Goal: Task Accomplishment & Management: Use online tool/utility

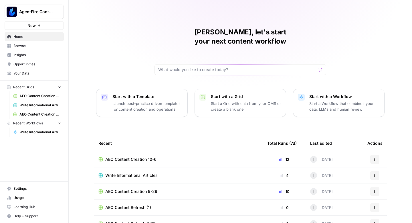
scroll to position [16, 0]
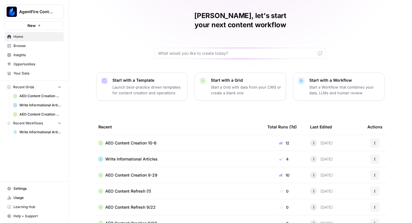
click at [38, 44] on span "Browse" at bounding box center [37, 45] width 48 height 5
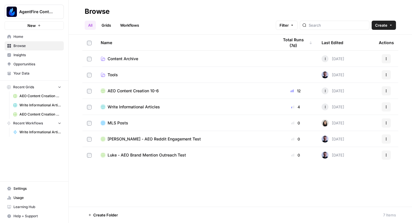
click at [130, 88] on span "AEO Content Creation 10-6" at bounding box center [133, 91] width 51 height 6
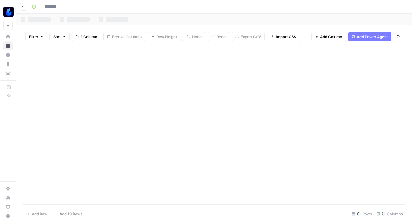
type input "**********"
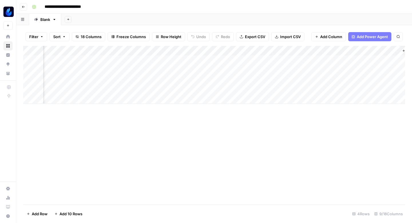
scroll to position [0, 264]
click at [281, 68] on div "Add Column" at bounding box center [214, 75] width 382 height 58
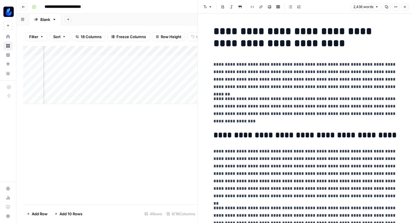
click at [386, 9] on button "Copy" at bounding box center [386, 6] width 7 height 7
click at [144, 58] on div "Add Column" at bounding box center [110, 75] width 174 height 58
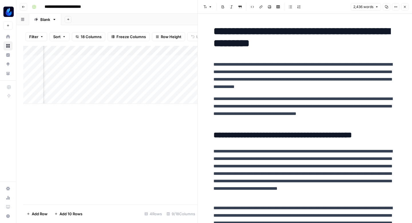
drag, startPoint x: 404, startPoint y: 7, endPoint x: 354, endPoint y: 7, distance: 49.2
click at [404, 7] on icon "button" at bounding box center [404, 6] width 3 height 3
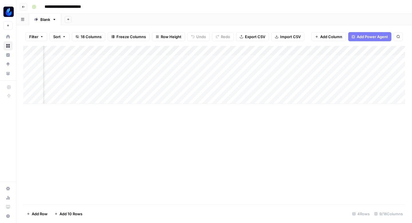
scroll to position [0, 154]
click at [143, 70] on div "Add Column" at bounding box center [214, 75] width 382 height 58
click at [77, 134] on div "Add Column" at bounding box center [214, 125] width 382 height 158
click at [23, 7] on icon "button" at bounding box center [23, 7] width 3 height 2
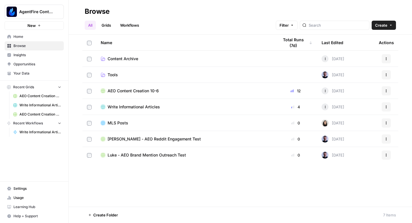
click at [114, 58] on span "Content Archive" at bounding box center [123, 59] width 31 height 6
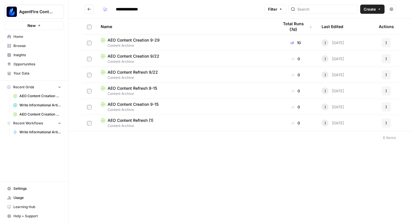
click at [134, 105] on span "AEO Content Creation 9-15" at bounding box center [133, 104] width 51 height 6
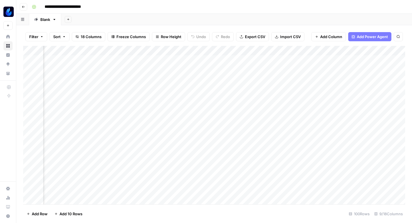
scroll to position [0, 65]
click at [159, 60] on div "Add Column" at bounding box center [214, 125] width 382 height 158
click at [156, 80] on div "Add Column" at bounding box center [214, 125] width 382 height 158
click at [157, 91] on div "Add Column" at bounding box center [214, 125] width 382 height 158
click at [159, 110] on div "Add Column" at bounding box center [214, 125] width 382 height 158
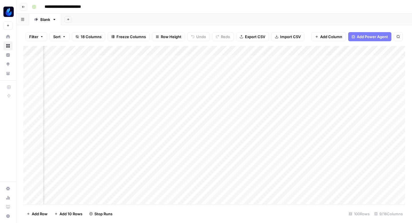
click at [160, 169] on div "Add Column" at bounding box center [214, 125] width 382 height 158
click at [160, 178] on div "Add Column" at bounding box center [214, 125] width 382 height 158
click at [162, 123] on div "Add Column" at bounding box center [214, 125] width 382 height 158
click at [160, 131] on div "Add Column" at bounding box center [214, 125] width 382 height 158
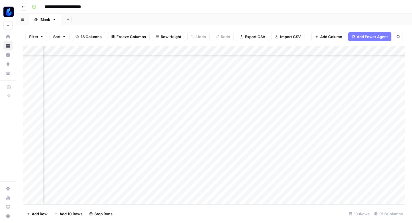
click at [159, 143] on div "Add Column" at bounding box center [214, 125] width 382 height 158
click at [160, 106] on div "Add Column" at bounding box center [214, 125] width 382 height 158
click at [160, 116] on div "Add Column" at bounding box center [214, 125] width 382 height 158
click at [159, 128] on div "Add Column" at bounding box center [214, 125] width 382 height 158
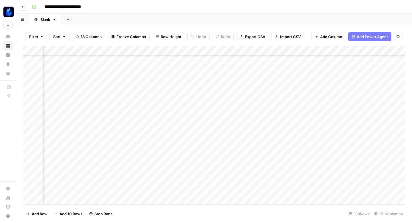
scroll to position [155, 65]
click at [161, 99] on div "Add Column" at bounding box center [214, 125] width 382 height 158
click at [159, 109] on div "Add Column" at bounding box center [214, 125] width 382 height 158
click at [157, 119] on div "Add Column" at bounding box center [214, 125] width 382 height 158
click at [157, 129] on div "Add Column" at bounding box center [214, 125] width 382 height 158
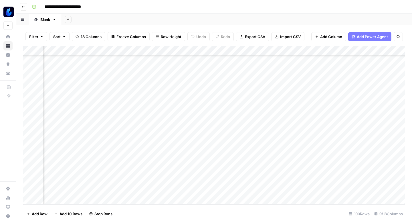
click at [157, 140] on div "Add Column" at bounding box center [214, 125] width 382 height 158
click at [161, 105] on div "Add Column" at bounding box center [214, 125] width 382 height 158
click at [159, 114] on div "Add Column" at bounding box center [214, 125] width 382 height 158
click at [159, 125] on div "Add Column" at bounding box center [214, 125] width 382 height 158
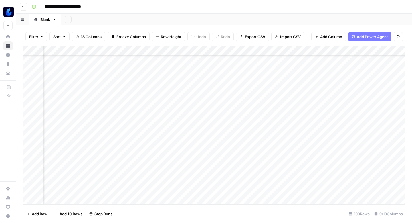
scroll to position [236, 65]
click at [157, 96] on div "Add Column" at bounding box center [214, 125] width 382 height 158
click at [158, 105] on div "Add Column" at bounding box center [214, 125] width 382 height 158
click at [156, 117] on div "Add Column" at bounding box center [214, 125] width 382 height 158
click at [156, 127] on div "Add Column" at bounding box center [214, 125] width 382 height 158
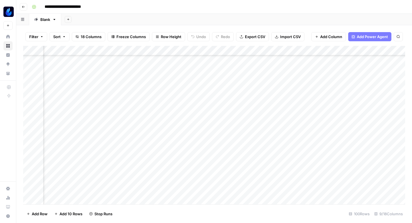
scroll to position [281, 65]
click at [157, 91] on div "Add Column" at bounding box center [214, 125] width 382 height 158
click at [158, 101] on div "Add Column" at bounding box center [214, 125] width 382 height 158
click at [159, 110] on div "Add Column" at bounding box center [214, 125] width 382 height 158
click at [158, 121] on div "Add Column" at bounding box center [214, 125] width 382 height 158
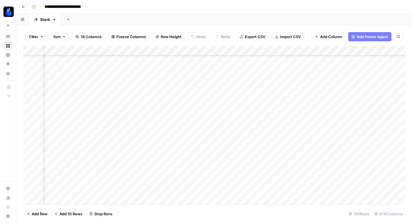
scroll to position [325, 65]
click at [156, 85] on div "Add Column" at bounding box center [214, 125] width 382 height 158
click at [157, 96] on div "Add Column" at bounding box center [214, 125] width 382 height 158
click at [157, 105] on div "Add Column" at bounding box center [214, 125] width 382 height 158
click at [157, 116] on div "Add Column" at bounding box center [214, 125] width 382 height 158
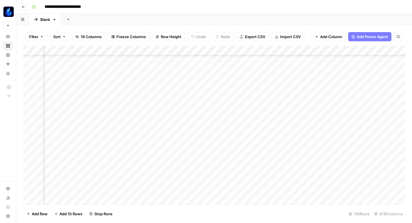
click at [157, 124] on div "Add Column" at bounding box center [214, 125] width 382 height 158
click at [157, 98] on div "Add Column" at bounding box center [214, 125] width 382 height 158
click at [157, 109] on div "Add Column" at bounding box center [214, 125] width 382 height 158
click at [155, 120] on div "Add Column" at bounding box center [214, 125] width 382 height 158
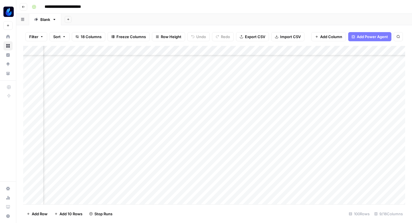
click at [155, 129] on div "Add Column" at bounding box center [214, 125] width 382 height 158
click at [156, 138] on div "Add Column" at bounding box center [214, 125] width 382 height 158
click at [157, 149] on div "Add Column" at bounding box center [214, 125] width 382 height 158
click at [157, 157] on div "Add Column" at bounding box center [214, 125] width 382 height 158
click at [156, 167] on div "Add Column" at bounding box center [214, 125] width 382 height 158
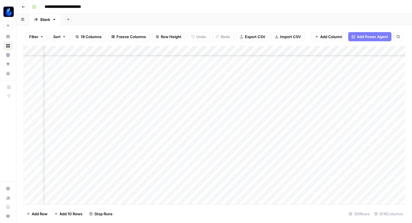
click at [156, 176] on div "Add Column" at bounding box center [214, 125] width 382 height 158
click at [155, 186] on div "Add Column" at bounding box center [214, 125] width 382 height 158
click at [159, 124] on div "Add Column" at bounding box center [214, 125] width 382 height 158
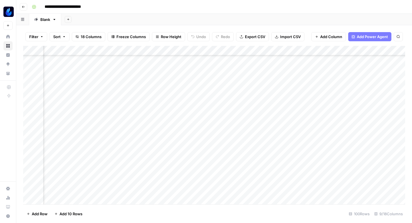
click at [156, 86] on div "Add Column" at bounding box center [214, 125] width 382 height 158
click at [157, 86] on div "Add Column" at bounding box center [214, 125] width 382 height 158
click at [158, 96] on div "Add Column" at bounding box center [214, 125] width 382 height 158
click at [158, 106] on div "Add Column" at bounding box center [214, 125] width 382 height 158
click at [157, 113] on div "Add Column" at bounding box center [214, 125] width 382 height 158
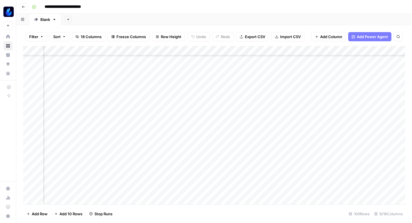
click at [157, 122] on div "Add Column" at bounding box center [214, 125] width 382 height 158
click at [157, 133] on div "Add Column" at bounding box center [214, 125] width 382 height 158
click at [157, 93] on div "Add Column" at bounding box center [214, 125] width 382 height 158
click at [158, 103] on div "Add Column" at bounding box center [214, 125] width 382 height 158
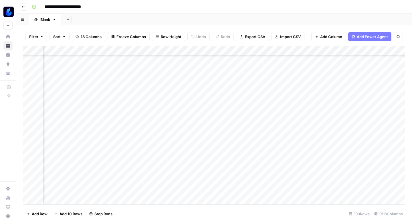
click at [159, 114] on div "Add Column" at bounding box center [214, 125] width 382 height 158
click at [158, 123] on div "Add Column" at bounding box center [214, 125] width 382 height 158
click at [159, 131] on div "Add Column" at bounding box center [214, 125] width 382 height 158
click at [158, 99] on div "Add Column" at bounding box center [214, 125] width 382 height 158
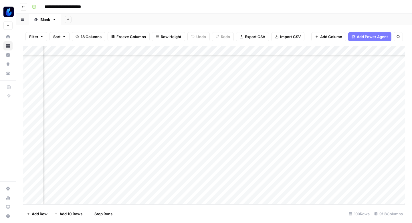
click at [159, 108] on div "Add Column" at bounding box center [214, 125] width 382 height 158
click at [159, 116] on div "Add Column" at bounding box center [214, 125] width 382 height 158
click at [157, 91] on div "Add Column" at bounding box center [214, 125] width 382 height 158
click at [157, 102] on div "Add Column" at bounding box center [214, 125] width 382 height 158
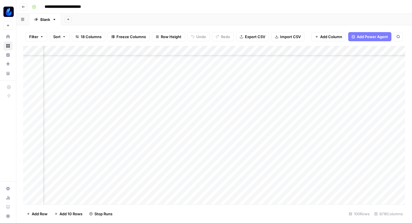
click at [157, 109] on div "Add Column" at bounding box center [214, 125] width 382 height 158
click at [156, 120] on div "Add Column" at bounding box center [214, 125] width 382 height 158
click at [159, 88] on div "Add Column" at bounding box center [214, 125] width 382 height 158
click at [159, 98] on div "Add Column" at bounding box center [214, 125] width 382 height 158
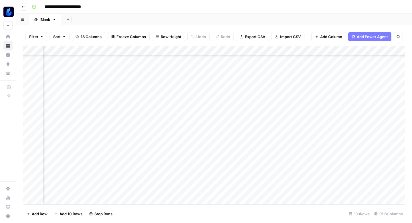
click at [158, 108] on div "Add Column" at bounding box center [214, 125] width 382 height 158
click at [157, 117] on div "Add Column" at bounding box center [214, 125] width 382 height 158
click at [157, 89] on div "Add Column" at bounding box center [214, 125] width 382 height 158
click at [156, 98] on div "Add Column" at bounding box center [214, 125] width 382 height 158
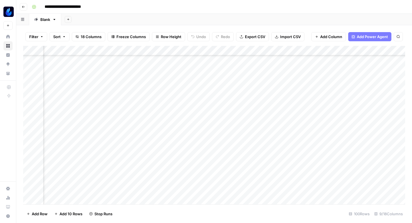
click at [155, 109] on div "Add Column" at bounding box center [214, 125] width 382 height 158
click at [154, 117] on div "Add Column" at bounding box center [214, 125] width 382 height 158
click at [153, 126] on div "Add Column" at bounding box center [214, 125] width 382 height 158
click at [156, 109] on div "Add Column" at bounding box center [214, 125] width 382 height 158
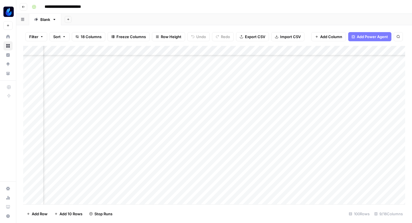
click at [154, 121] on div "Add Column" at bounding box center [214, 125] width 382 height 158
click at [157, 92] on div "Add Column" at bounding box center [214, 125] width 382 height 158
click at [157, 102] on div "Add Column" at bounding box center [214, 125] width 382 height 158
click at [156, 113] on div "Add Column" at bounding box center [214, 125] width 382 height 158
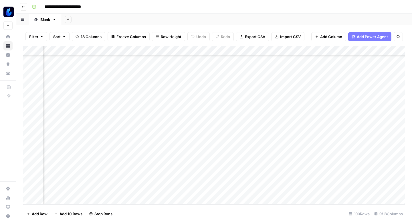
click at [154, 122] on div "Add Column" at bounding box center [214, 125] width 382 height 158
click at [157, 83] on div "Add Column" at bounding box center [214, 125] width 382 height 158
click at [157, 94] on div "Add Column" at bounding box center [214, 125] width 382 height 158
click at [156, 106] on div "Add Column" at bounding box center [214, 125] width 382 height 158
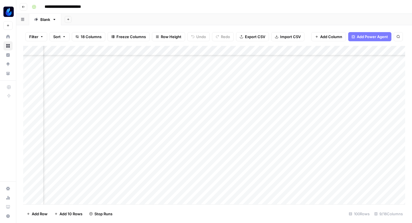
scroll to position [834, 65]
click at [158, 82] on div "Add Column" at bounding box center [214, 125] width 382 height 158
click at [158, 92] on div "Add Column" at bounding box center [214, 125] width 382 height 158
click at [157, 102] on div "Add Column" at bounding box center [214, 125] width 382 height 158
click at [156, 110] on div "Add Column" at bounding box center [214, 125] width 382 height 158
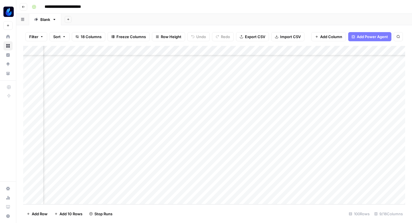
click at [155, 120] on div "Add Column" at bounding box center [214, 125] width 382 height 158
click at [155, 129] on div "Add Column" at bounding box center [214, 125] width 382 height 158
click at [155, 141] on div "Add Column" at bounding box center [214, 125] width 382 height 158
click at [155, 149] on div "Add Column" at bounding box center [214, 125] width 382 height 158
click at [155, 160] on div "Add Column" at bounding box center [214, 125] width 382 height 158
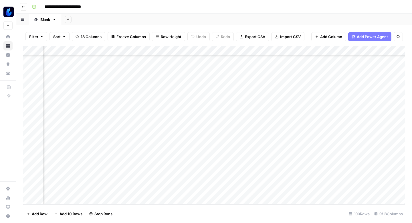
click at [155, 169] on div "Add Column" at bounding box center [214, 125] width 382 height 158
click at [153, 178] on div "Add Column" at bounding box center [214, 125] width 382 height 158
click at [153, 187] on div "Add Column" at bounding box center [214, 125] width 382 height 158
click at [204, 58] on div "Add Column" at bounding box center [214, 125] width 382 height 158
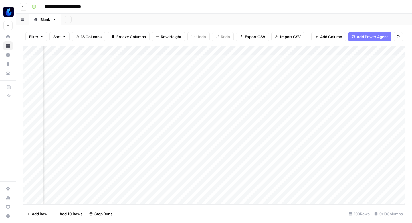
click at [203, 78] on div "Add Column" at bounding box center [214, 125] width 382 height 158
click at [203, 88] on div "Add Column" at bounding box center [214, 125] width 382 height 158
click at [201, 107] on div "Add Column" at bounding box center [214, 125] width 382 height 158
click at [200, 116] on div "Add Column" at bounding box center [214, 125] width 382 height 158
click at [201, 126] on div "Add Column" at bounding box center [214, 125] width 382 height 158
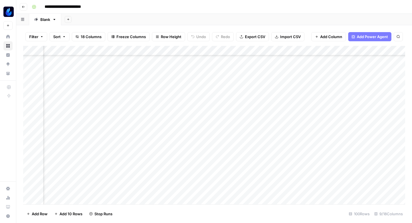
scroll to position [46, 141]
click at [202, 119] on div "Add Column" at bounding box center [214, 125] width 382 height 158
click at [202, 130] on div "Add Column" at bounding box center [214, 125] width 382 height 158
click at [202, 100] on div "Add Column" at bounding box center [214, 125] width 382 height 158
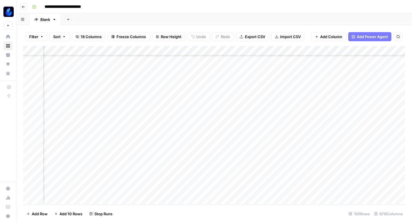
click at [202, 110] on div "Add Column" at bounding box center [214, 125] width 382 height 158
click at [201, 120] on div "Add Column" at bounding box center [214, 125] width 382 height 158
click at [200, 130] on div "Add Column" at bounding box center [214, 125] width 382 height 158
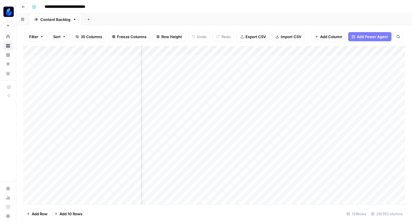
click at [218, 64] on div "Add Column" at bounding box center [214, 125] width 382 height 158
type textarea "**********"
click at [290, 59] on div "Add Column" at bounding box center [214, 125] width 382 height 158
click at [209, 59] on div "Add Column" at bounding box center [214, 125] width 382 height 158
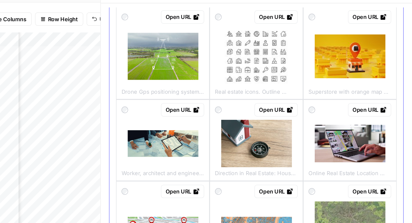
scroll to position [112, 0]
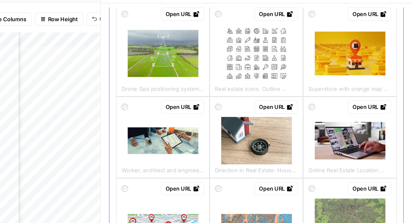
click at [367, 50] on img at bounding box center [369, 60] width 49 height 30
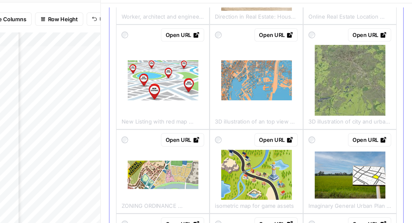
scroll to position [230, 0]
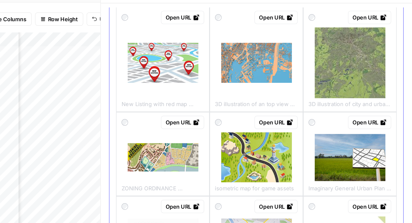
click at [250, 75] on img at bounding box center [240, 66] width 49 height 27
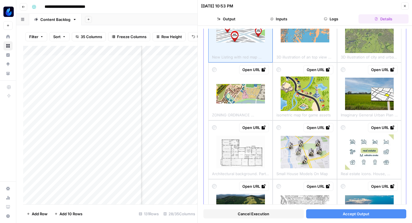
scroll to position [271, 0]
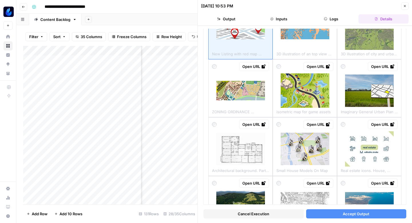
click at [317, 216] on button "Accept Output" at bounding box center [356, 213] width 100 height 9
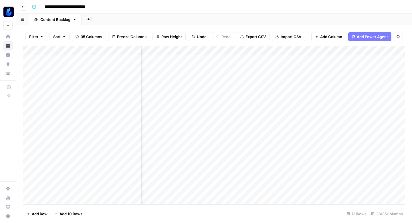
click at [260, 59] on div "Add Column" at bounding box center [214, 125] width 382 height 158
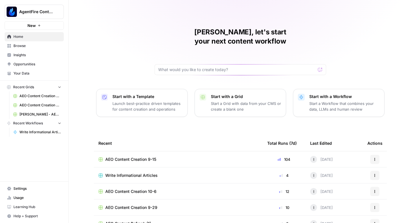
click at [30, 64] on span "Opportunities" at bounding box center [37, 64] width 48 height 5
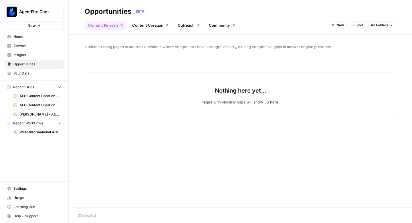
click at [148, 30] on header "Opportunities BETA Content Refresh 0 Content Creation 0 Outreach 2 Community 0 …" at bounding box center [240, 17] width 343 height 35
click at [149, 28] on link "Content Creation 0" at bounding box center [150, 25] width 43 height 9
click at [93, 25] on link "Content Refresh 0" at bounding box center [106, 25] width 42 height 9
click at [186, 23] on link "Outreach 2" at bounding box center [188, 25] width 29 height 9
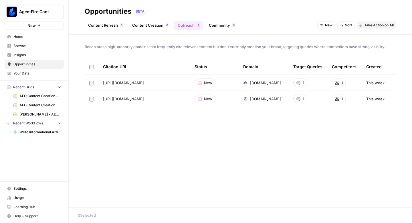
click at [212, 23] on link "Community 0" at bounding box center [221, 25] width 33 height 9
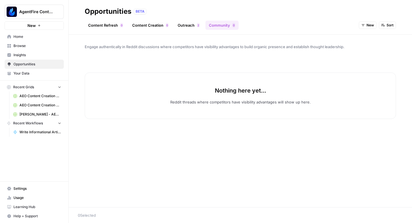
click at [103, 24] on link "Content Refresh 0" at bounding box center [106, 25] width 42 height 9
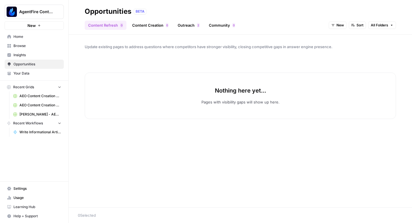
click at [135, 25] on link "Content Creation 0" at bounding box center [150, 25] width 43 height 9
click at [109, 24] on link "Content Refresh 0" at bounding box center [106, 25] width 42 height 9
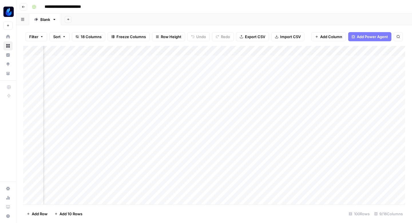
scroll to position [0, 199]
click at [175, 58] on div "Add Column" at bounding box center [214, 125] width 382 height 158
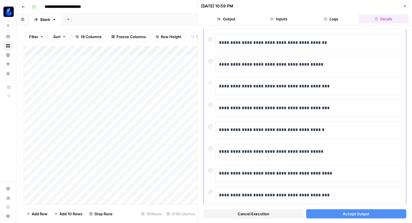
scroll to position [97, 0]
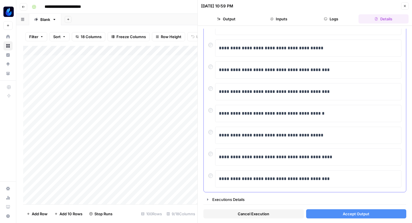
click at [213, 152] on div at bounding box center [211, 152] width 7 height 8
click at [362, 218] on button "Accept Output" at bounding box center [356, 213] width 100 height 9
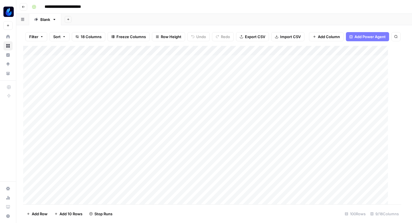
click at [406, 6] on div "**********" at bounding box center [217, 6] width 377 height 9
click at [322, 78] on div "Add Column" at bounding box center [214, 125] width 382 height 158
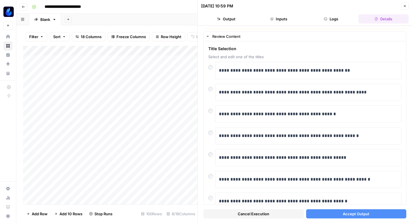
click at [336, 213] on button "Accept Output" at bounding box center [356, 213] width 100 height 9
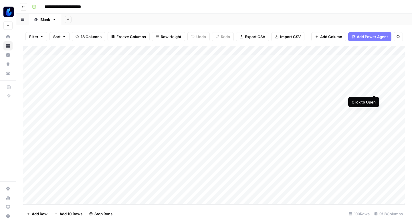
click at [373, 88] on div "Add Column" at bounding box center [214, 125] width 382 height 158
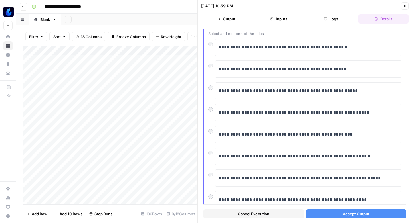
scroll to position [35, 0]
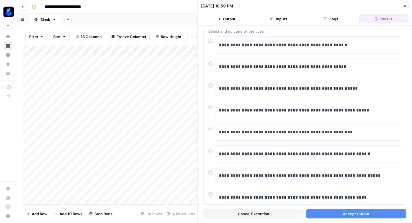
click at [314, 212] on button "Accept Output" at bounding box center [356, 213] width 100 height 9
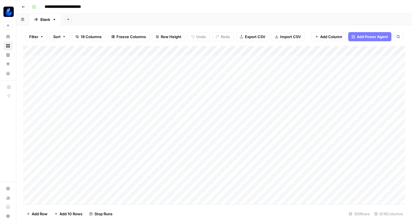
click at [374, 108] on div "Add Column" at bounding box center [214, 125] width 382 height 158
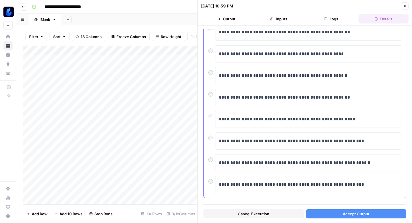
scroll to position [97, 0]
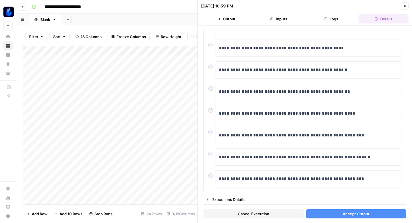
click at [316, 213] on button "Accept Output" at bounding box center [356, 213] width 100 height 9
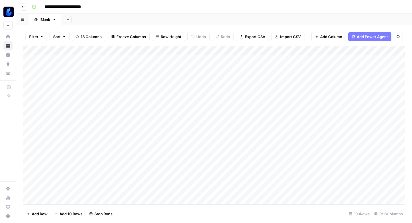
click at [375, 116] on div "Add Column" at bounding box center [214, 125] width 382 height 158
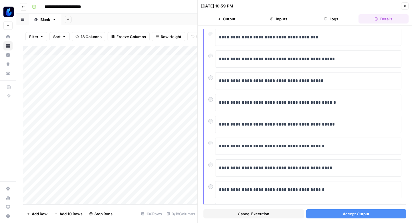
scroll to position [97, 0]
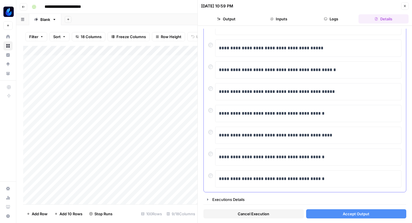
click at [208, 159] on div "**********" at bounding box center [305, 73] width 202 height 238
click at [328, 214] on button "Accept Output" at bounding box center [356, 213] width 100 height 9
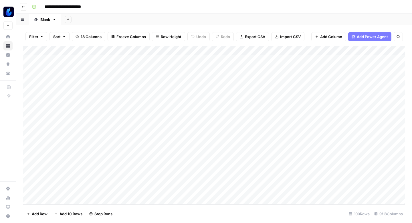
click at [375, 128] on div "Add Column" at bounding box center [214, 125] width 382 height 158
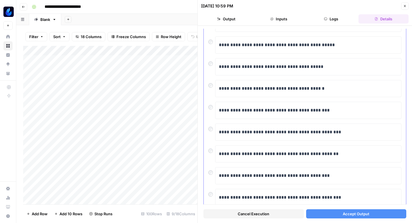
scroll to position [97, 0]
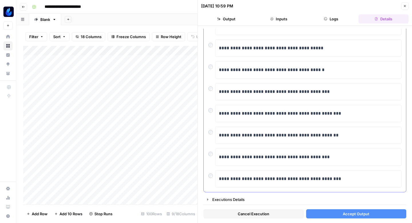
click at [212, 178] on div "**********" at bounding box center [304, 178] width 193 height 17
click at [321, 214] on button "Accept Output" at bounding box center [356, 213] width 100 height 9
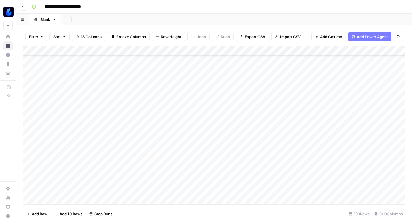
scroll to position [45, 0]
click at [375, 120] on div "Add Column" at bounding box center [214, 125] width 382 height 158
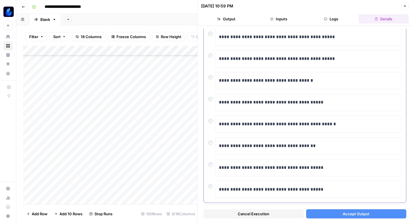
scroll to position [97, 0]
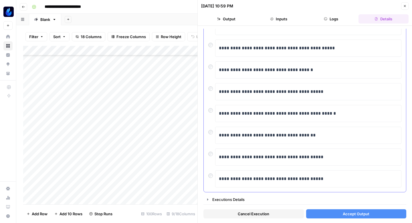
click at [211, 173] on div at bounding box center [211, 174] width 7 height 8
click at [315, 213] on button "Accept Output" at bounding box center [356, 213] width 100 height 9
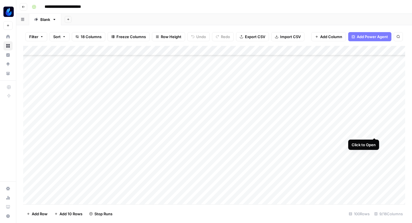
click at [373, 131] on div "Add Column" at bounding box center [214, 125] width 382 height 158
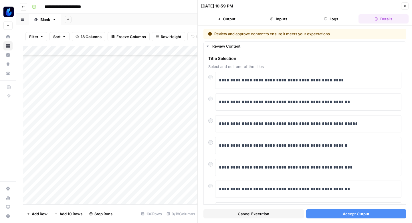
click at [404, 4] on icon "button" at bounding box center [404, 5] width 3 height 3
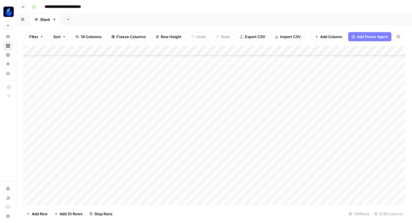
scroll to position [71, 0]
click at [374, 103] on div "Add Column" at bounding box center [214, 125] width 382 height 158
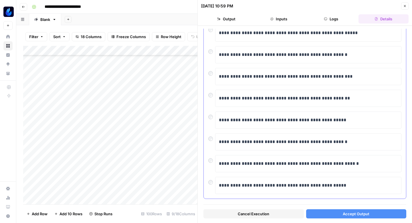
scroll to position [97, 0]
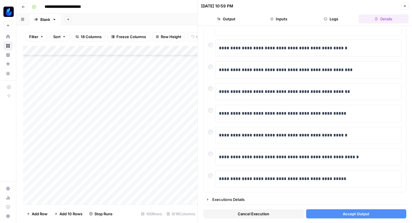
click at [316, 211] on button "Accept Output" at bounding box center [356, 213] width 100 height 9
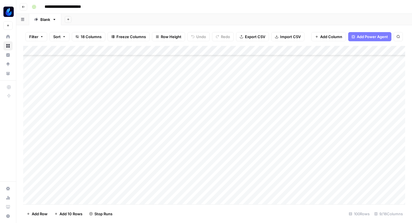
click at [374, 123] on div "Add Column" at bounding box center [214, 125] width 382 height 158
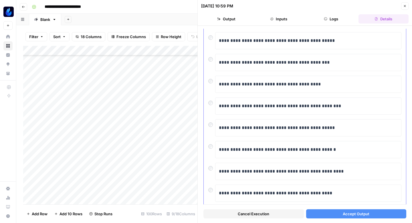
scroll to position [97, 0]
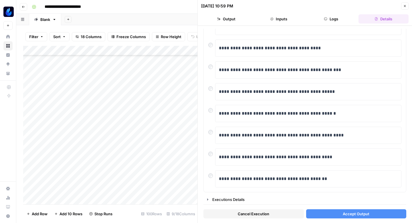
click at [324, 214] on button "Accept Output" at bounding box center [356, 213] width 100 height 9
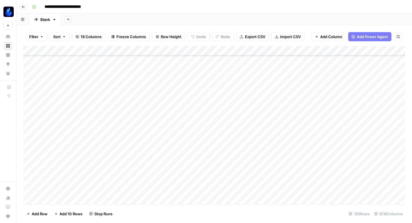
click at [375, 134] on div "Add Column" at bounding box center [214, 125] width 382 height 158
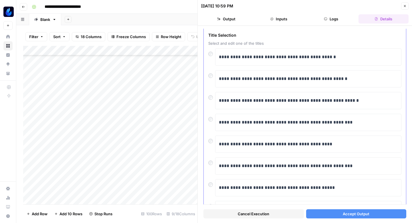
scroll to position [27, 0]
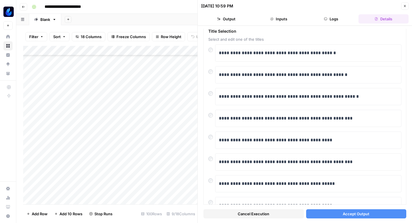
click at [404, 7] on icon "button" at bounding box center [404, 5] width 3 height 3
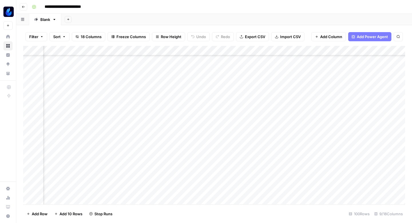
scroll to position [159, 98]
click at [246, 74] on div "Add Column" at bounding box center [214, 125] width 382 height 158
click at [246, 84] on div "Add Column" at bounding box center [214, 125] width 382 height 158
click at [246, 94] on div "Add Column" at bounding box center [214, 125] width 382 height 158
click at [246, 103] on div "Add Column" at bounding box center [214, 125] width 382 height 158
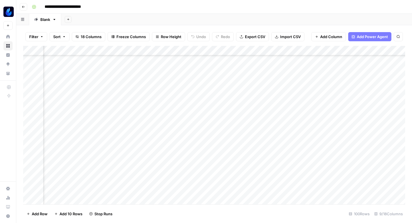
click at [246, 113] on div "Add Column" at bounding box center [214, 125] width 382 height 158
click at [246, 123] on div "Add Column" at bounding box center [214, 125] width 382 height 158
click at [246, 133] on div "Add Column" at bounding box center [214, 125] width 382 height 158
click at [245, 143] on div "Add Column" at bounding box center [214, 125] width 382 height 158
click at [244, 152] on div "Add Column" at bounding box center [214, 125] width 382 height 158
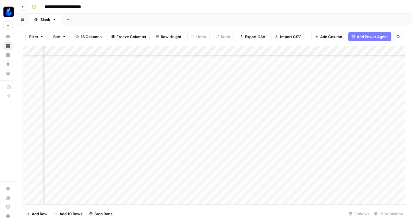
click at [244, 164] on div "Add Column" at bounding box center [214, 125] width 382 height 158
click at [244, 173] on div "Add Column" at bounding box center [214, 125] width 382 height 158
click at [244, 181] on div "Add Column" at bounding box center [214, 125] width 382 height 158
click at [246, 114] on div "Add Column" at bounding box center [214, 125] width 382 height 158
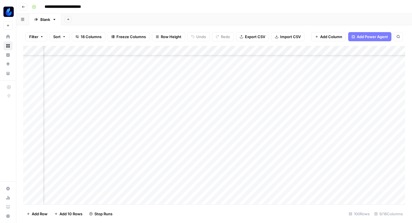
click at [246, 126] on div "Add Column" at bounding box center [214, 125] width 382 height 158
click at [246, 134] on div "Add Column" at bounding box center [214, 125] width 382 height 158
click at [246, 144] on div "Add Column" at bounding box center [214, 125] width 382 height 158
click at [246, 155] on div "Add Column" at bounding box center [214, 125] width 382 height 158
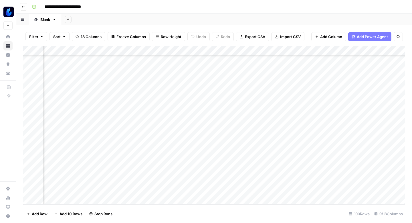
click at [245, 114] on div "Add Column" at bounding box center [214, 125] width 382 height 158
click at [245, 122] on div "Add Column" at bounding box center [214, 125] width 382 height 158
click at [246, 134] on div "Add Column" at bounding box center [214, 125] width 382 height 158
click at [245, 144] on div "Add Column" at bounding box center [214, 125] width 382 height 158
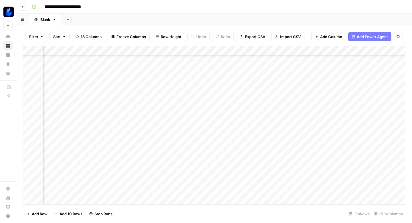
click at [247, 119] on div "Add Column" at bounding box center [214, 125] width 382 height 158
click at [247, 128] on div "Add Column" at bounding box center [214, 125] width 382 height 158
click at [246, 138] on div "Add Column" at bounding box center [214, 125] width 382 height 158
click at [246, 147] on div "Add Column" at bounding box center [214, 125] width 382 height 158
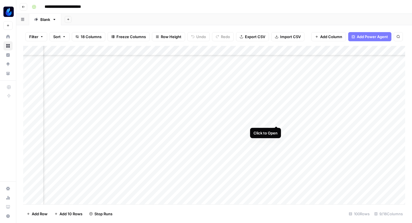
click at [276, 120] on div "Add Column" at bounding box center [214, 125] width 382 height 158
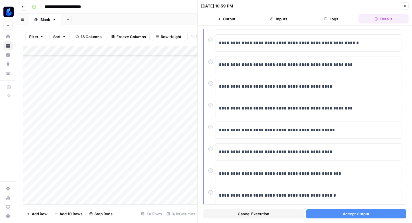
scroll to position [82, 0]
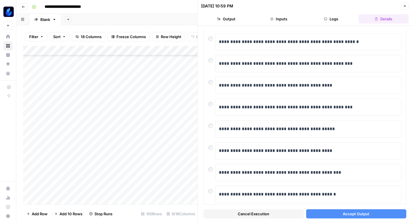
click at [318, 212] on button "Accept Output" at bounding box center [356, 213] width 100 height 9
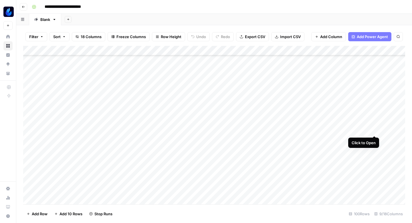
click at [374, 129] on div "Add Column" at bounding box center [214, 125] width 382 height 158
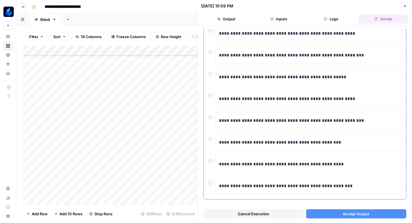
scroll to position [97, 0]
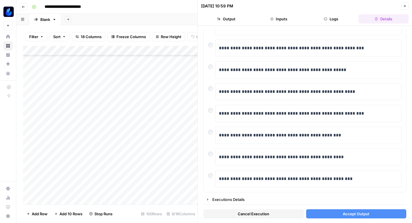
click at [310, 211] on button "Accept Output" at bounding box center [356, 213] width 100 height 9
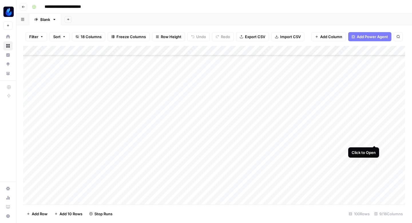
click at [374, 138] on div "Add Column" at bounding box center [214, 125] width 382 height 158
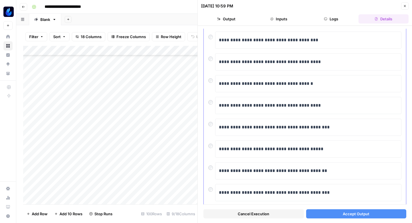
scroll to position [65, 0]
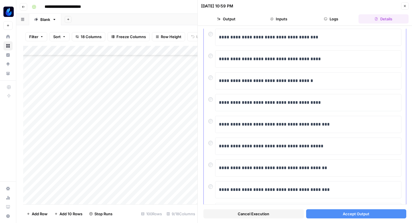
click at [211, 58] on div "**********" at bounding box center [304, 58] width 193 height 17
click at [211, 58] on div at bounding box center [211, 54] width 7 height 8
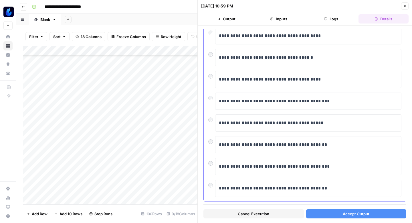
scroll to position [97, 0]
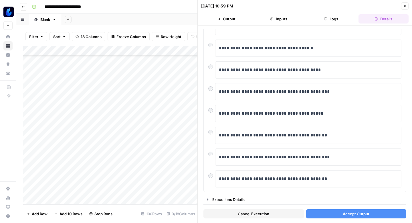
click at [318, 214] on button "Accept Output" at bounding box center [356, 213] width 100 height 9
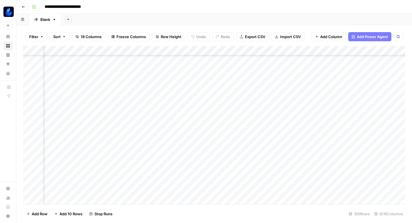
scroll to position [390, 74]
click at [269, 87] on div "Add Column" at bounding box center [214, 125] width 382 height 158
click at [268, 97] on div "Add Column" at bounding box center [214, 125] width 382 height 158
click at [268, 107] on div "Add Column" at bounding box center [214, 125] width 382 height 158
click at [268, 118] on div "Add Column" at bounding box center [214, 125] width 382 height 158
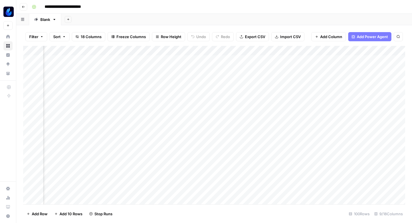
scroll to position [0, 238]
click at [228, 59] on div "Add Column" at bounding box center [214, 125] width 382 height 158
click at [227, 78] on div "Add Column" at bounding box center [214, 125] width 382 height 158
click at [227, 86] on div "Add Column" at bounding box center [214, 125] width 382 height 158
click at [228, 106] on div "Add Column" at bounding box center [214, 125] width 382 height 158
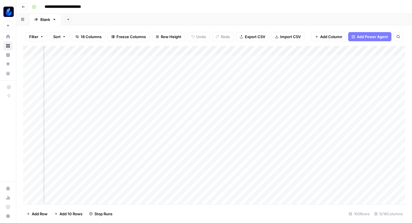
click at [227, 118] on div "Add Column" at bounding box center [214, 125] width 382 height 158
click at [226, 125] on div "Add Column" at bounding box center [214, 125] width 382 height 158
click at [226, 103] on div "Add Column" at bounding box center [214, 125] width 382 height 158
click at [226, 111] on div "Add Column" at bounding box center [214, 125] width 382 height 158
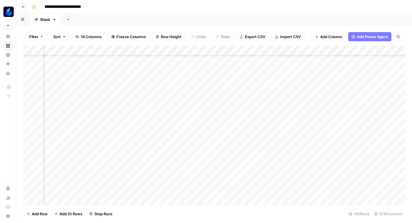
click at [229, 132] on div "Add Column" at bounding box center [214, 125] width 382 height 158
click at [60, 36] on span "Sort" at bounding box center [56, 37] width 7 height 6
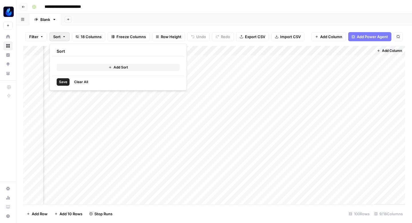
click at [79, 66] on button "Add Sort" at bounding box center [118, 67] width 123 height 7
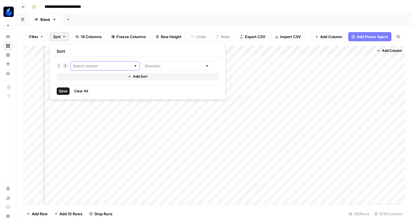
click at [80, 67] on input "text" at bounding box center [102, 66] width 58 height 6
click at [142, 70] on div at bounding box center [177, 65] width 70 height 9
click at [95, 63] on input "text" at bounding box center [102, 66] width 58 height 6
click at [35, 35] on span "Filter" at bounding box center [33, 37] width 9 height 6
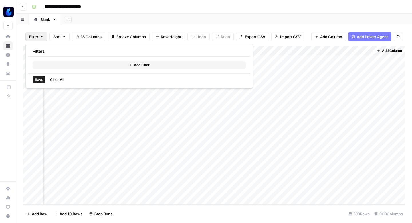
click at [67, 59] on div "Add Filter" at bounding box center [139, 65] width 222 height 17
click at [64, 66] on button "Add Filter" at bounding box center [139, 64] width 213 height 7
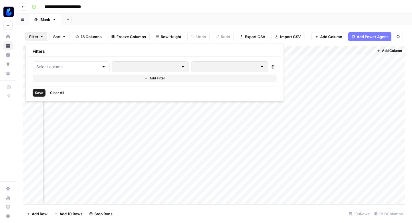
click at [101, 64] on div at bounding box center [103, 67] width 5 height 6
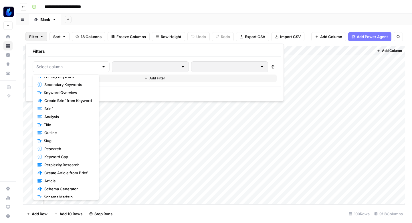
scroll to position [24, 0]
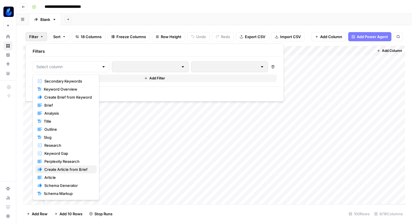
click at [66, 167] on span "Create Article from Brief" at bounding box center [68, 169] width 48 height 6
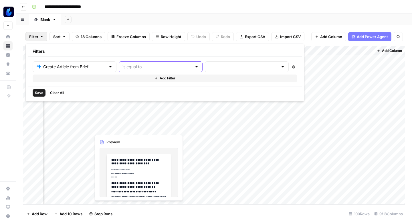
click at [135, 64] on input "text" at bounding box center [157, 67] width 70 height 6
click at [183, 52] on div "Filters" at bounding box center [165, 51] width 274 height 11
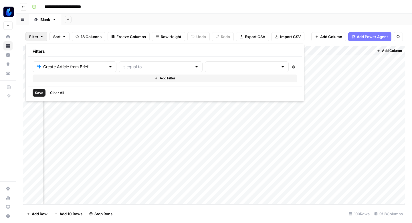
click at [179, 21] on div "Add Sheet" at bounding box center [236, 19] width 351 height 11
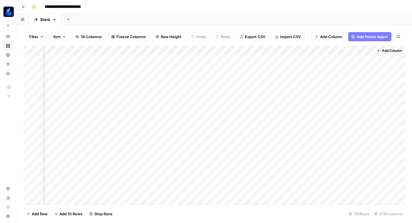
click at [261, 50] on div "Add Column" at bounding box center [214, 125] width 382 height 158
click at [251, 87] on button "Filter" at bounding box center [246, 91] width 63 height 8
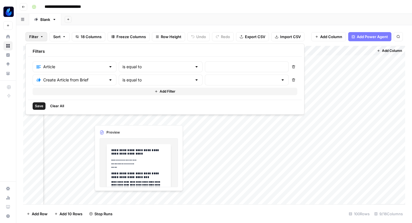
click at [55, 106] on span "Clear All" at bounding box center [57, 105] width 14 height 5
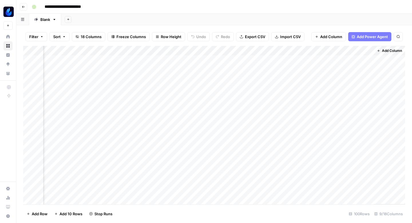
click at [204, 20] on div "Add Sheet" at bounding box center [236, 19] width 351 height 11
click at [54, 19] on icon "button" at bounding box center [55, 19] width 2 height 1
click at [104, 6] on div "**********" at bounding box center [217, 6] width 377 height 9
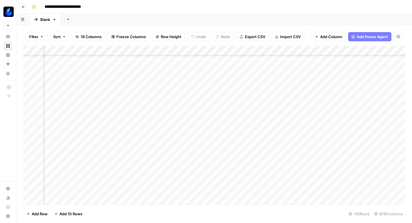
scroll to position [114, 238]
click at [137, 121] on div "Add Column" at bounding box center [214, 125] width 382 height 158
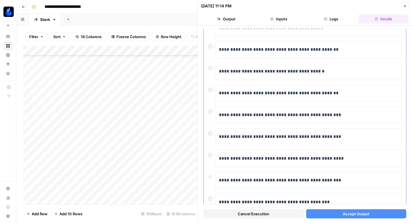
scroll to position [97, 0]
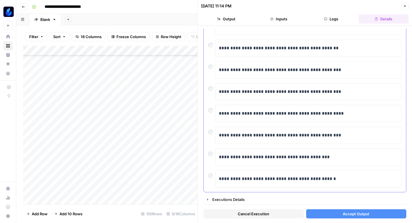
click at [210, 108] on div at bounding box center [211, 109] width 7 height 8
click at [317, 213] on button "Accept Output" at bounding box center [356, 213] width 100 height 9
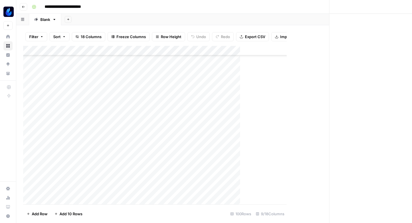
click at [405, 6] on div "**********" at bounding box center [217, 6] width 377 height 9
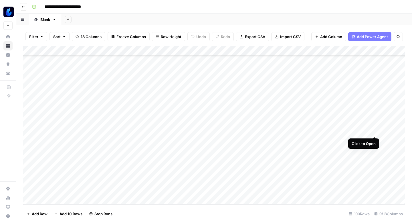
click at [373, 129] on div "Add Column" at bounding box center [214, 125] width 382 height 158
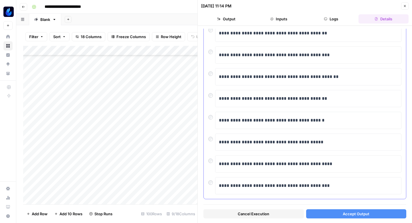
scroll to position [97, 0]
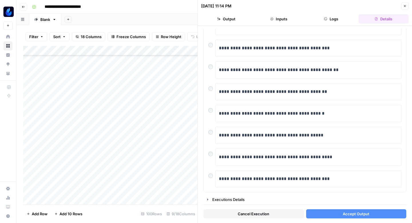
click at [312, 216] on button "Accept Output" at bounding box center [356, 213] width 100 height 9
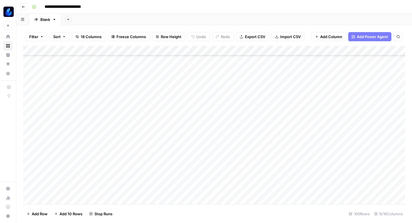
click at [373, 139] on div "Add Column" at bounding box center [214, 125] width 382 height 158
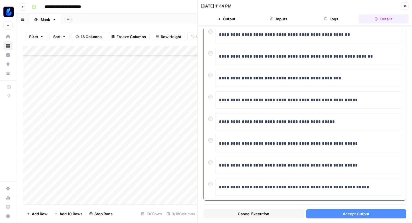
scroll to position [97, 0]
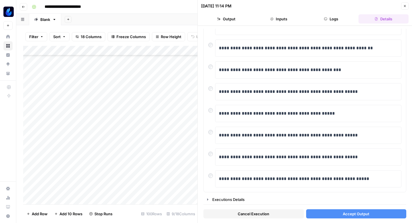
click at [327, 211] on button "Accept Output" at bounding box center [356, 213] width 100 height 9
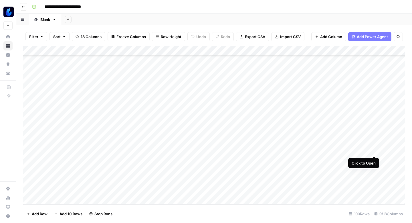
click at [375, 149] on div "Add Column" at bounding box center [214, 125] width 382 height 158
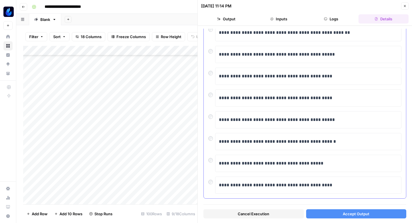
scroll to position [97, 0]
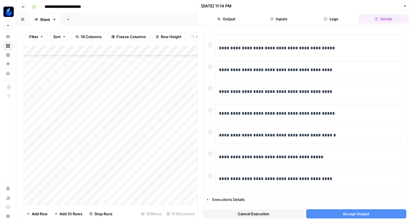
click at [329, 211] on button "Accept Output" at bounding box center [356, 213] width 100 height 9
click at [406, 5] on icon "button" at bounding box center [404, 5] width 3 height 3
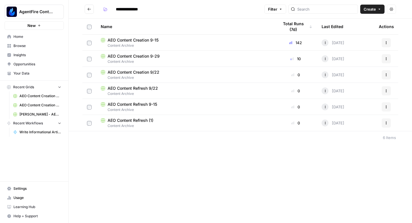
click at [143, 39] on span "AEO Content Creation 9-15" at bounding box center [133, 40] width 51 height 6
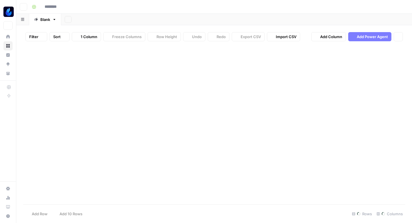
type input "**********"
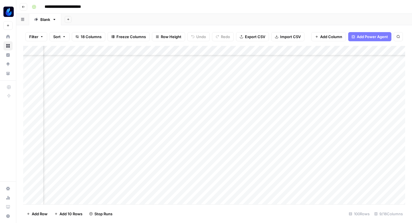
scroll to position [156, 178]
click at [197, 118] on div "Add Column" at bounding box center [214, 125] width 382 height 158
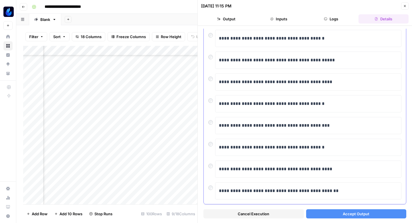
scroll to position [97, 0]
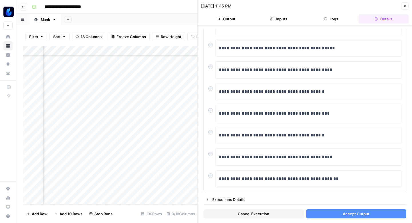
click at [338, 212] on button "Accept Output" at bounding box center [356, 213] width 100 height 9
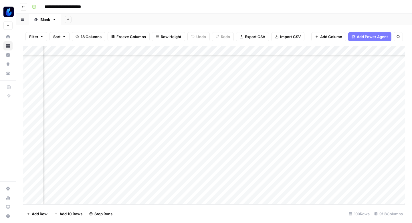
scroll to position [169, 130]
click at [245, 114] on div "Add Column" at bounding box center [214, 125] width 382 height 158
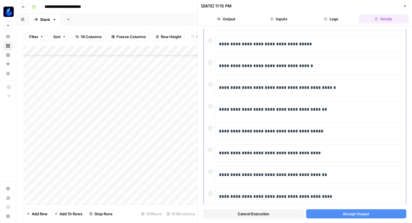
scroll to position [82, 0]
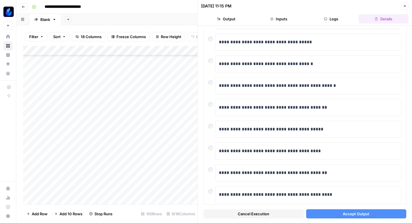
click at [315, 212] on button "Accept Output" at bounding box center [356, 213] width 100 height 9
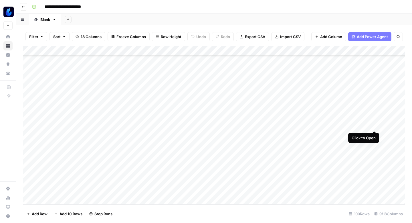
click at [374, 124] on div "Add Column" at bounding box center [214, 125] width 382 height 158
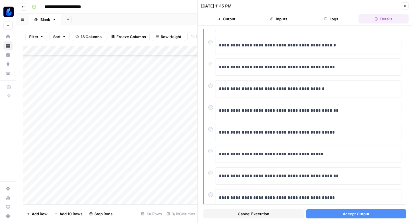
scroll to position [97, 0]
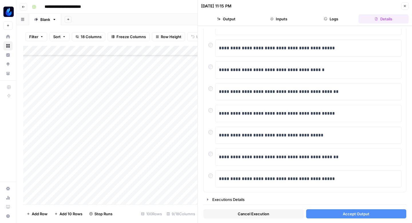
click at [327, 214] on button "Accept Output" at bounding box center [356, 213] width 100 height 9
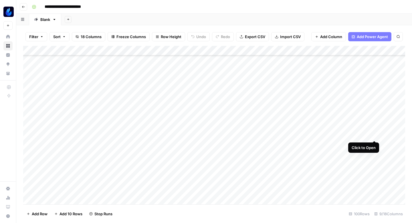
click at [375, 133] on div "Add Column" at bounding box center [214, 125] width 382 height 158
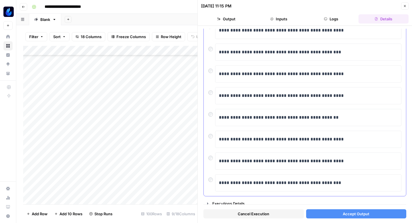
scroll to position [97, 0]
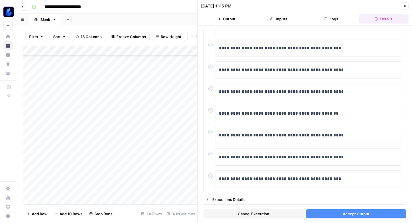
click at [328, 214] on button "Accept Output" at bounding box center [356, 213] width 100 height 9
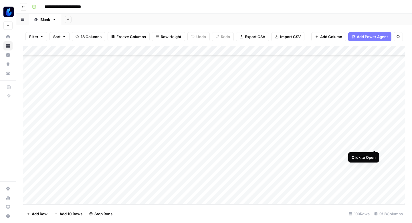
click at [374, 144] on div "Add Column" at bounding box center [214, 125] width 382 height 158
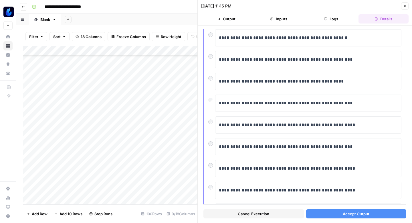
scroll to position [97, 0]
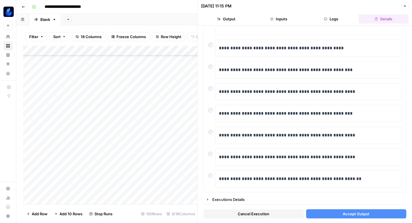
click at [316, 215] on button "Accept Output" at bounding box center [356, 213] width 100 height 9
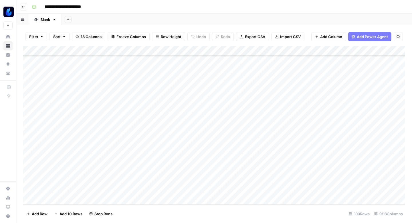
scroll to position [233, 0]
click at [373, 89] on div "Add Column" at bounding box center [214, 125] width 382 height 158
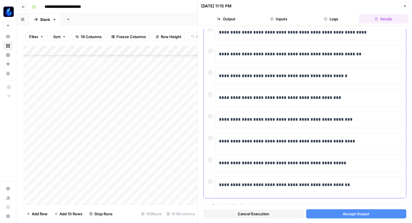
scroll to position [97, 0]
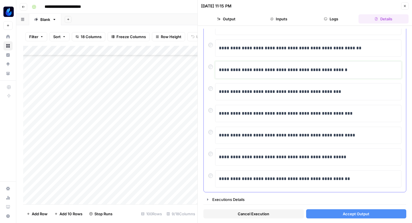
drag, startPoint x: 290, startPoint y: 72, endPoint x: 367, endPoint y: 66, distance: 77.2
click at [367, 66] on div "**********" at bounding box center [308, 70] width 179 height 12
click at [330, 72] on p "**********" at bounding box center [308, 69] width 179 height 7
drag, startPoint x: 292, startPoint y: 72, endPoint x: 347, endPoint y: 72, distance: 55.2
click at [347, 72] on p "**********" at bounding box center [308, 69] width 179 height 7
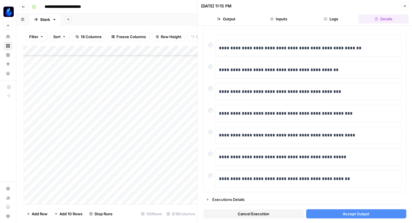
click at [321, 215] on button "Accept Output" at bounding box center [356, 213] width 100 height 9
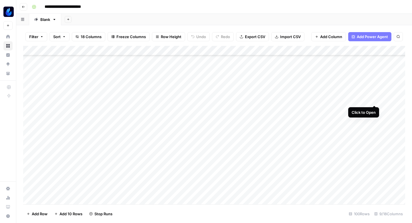
click at [373, 98] on div "Add Column" at bounding box center [214, 125] width 382 height 158
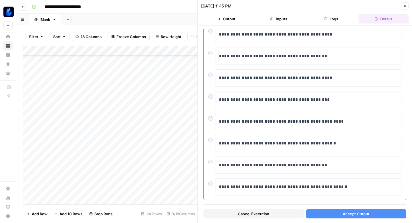
scroll to position [97, 0]
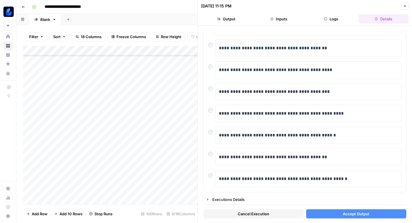
click at [325, 215] on button "Accept Output" at bounding box center [356, 213] width 100 height 9
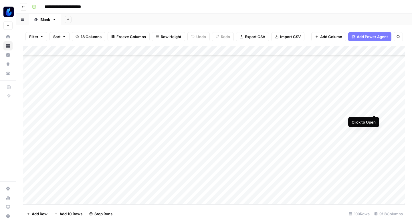
click at [373, 107] on div "Add Column" at bounding box center [214, 125] width 382 height 158
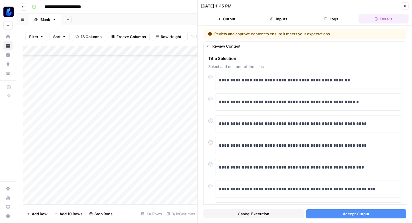
click at [240, 35] on div "Review and approve content to ensure it meets your expectations" at bounding box center [287, 34] width 158 height 6
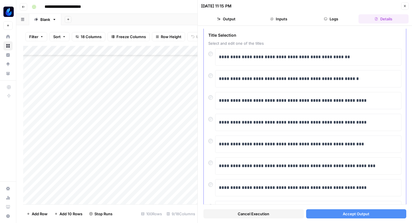
scroll to position [23, 0]
click at [263, 126] on div "**********" at bounding box center [308, 122] width 179 height 12
click at [289, 124] on p "**********" at bounding box center [308, 121] width 179 height 7
click at [246, 125] on p "**********" at bounding box center [308, 121] width 179 height 7
click at [230, 122] on p "**********" at bounding box center [308, 121] width 179 height 7
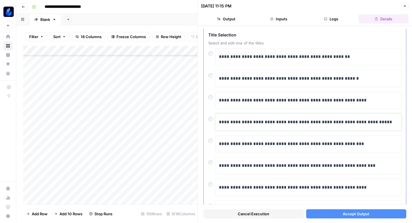
drag, startPoint x: 361, startPoint y: 121, endPoint x: 398, endPoint y: 121, distance: 36.9
click at [398, 121] on div "**********" at bounding box center [308, 121] width 186 height 17
click at [331, 212] on button "Accept Output" at bounding box center [356, 213] width 100 height 9
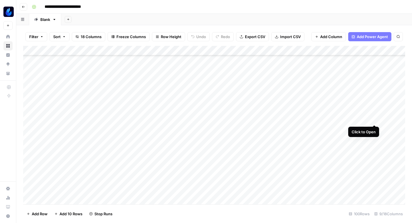
click at [375, 116] on div "Add Column" at bounding box center [214, 125] width 382 height 158
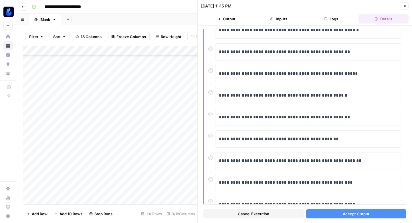
scroll to position [72, 0]
click at [406, 6] on span "Close" at bounding box center [406, 6] width 0 height 0
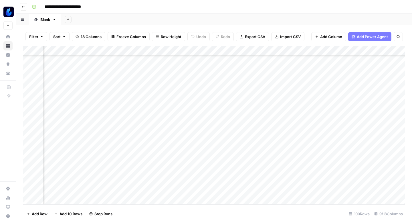
scroll to position [125, 240]
click at [227, 79] on div "Add Column" at bounding box center [214, 125] width 382 height 158
click at [225, 89] on div "Add Column" at bounding box center [214, 125] width 382 height 158
click at [226, 100] on div "Add Column" at bounding box center [214, 125] width 382 height 158
click at [226, 110] on div "Add Column" at bounding box center [214, 125] width 382 height 158
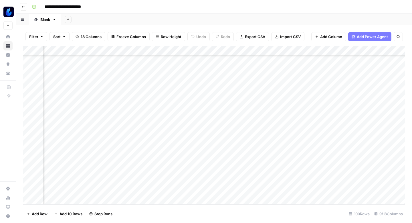
click at [227, 118] on div "Add Column" at bounding box center [214, 125] width 382 height 158
click at [227, 126] on div "Add Column" at bounding box center [214, 125] width 382 height 158
click at [192, 111] on div "Add Column" at bounding box center [214, 125] width 382 height 158
click at [191, 120] on div "Add Column" at bounding box center [214, 125] width 382 height 158
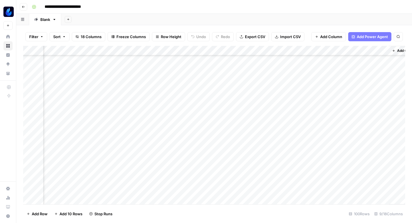
click at [192, 129] on div "Add Column" at bounding box center [214, 125] width 382 height 158
click at [192, 139] on div "Add Column" at bounding box center [214, 125] width 382 height 158
click at [192, 150] on div "Add Column" at bounding box center [214, 125] width 382 height 158
click at [191, 160] on div "Add Column" at bounding box center [214, 125] width 382 height 158
